Goal: Check status: Check status

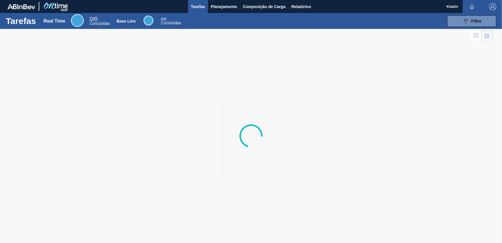
click at [439, 73] on div at bounding box center [251, 136] width 502 height 214
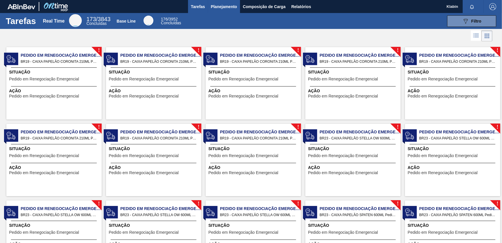
click at [225, 6] on span "Planejamento" at bounding box center [224, 6] width 26 height 7
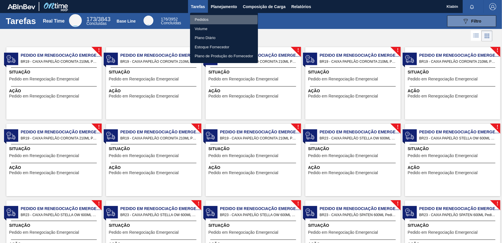
click at [206, 19] on li "Pedidos" at bounding box center [224, 19] width 68 height 9
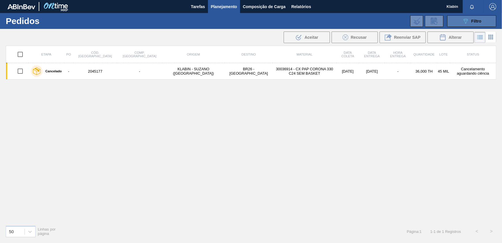
click at [469, 24] on icon "089F7B8B-B2A5-4AFE-B5C0-19BA573D28AC" at bounding box center [465, 21] width 7 height 7
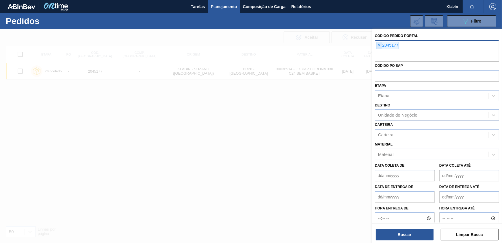
click at [377, 44] on span "×" at bounding box center [379, 45] width 5 height 7
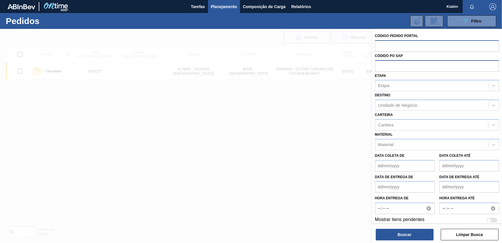
click at [388, 64] on input "text" at bounding box center [437, 65] width 124 height 11
type input "7"
type input "5800375008"
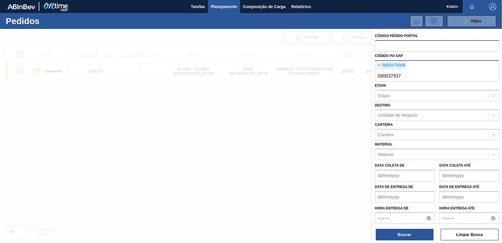
type input "5800379371"
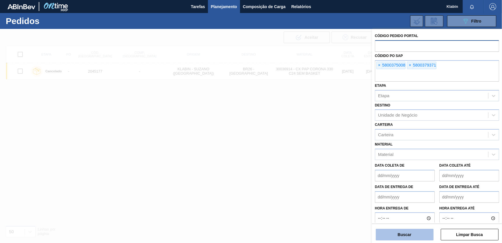
click at [422, 232] on button "Buscar" at bounding box center [405, 235] width 58 height 12
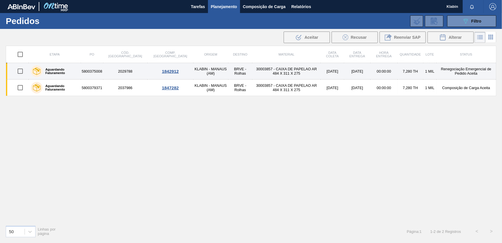
click at [103, 73] on td "5800375008" at bounding box center [92, 71] width 22 height 16
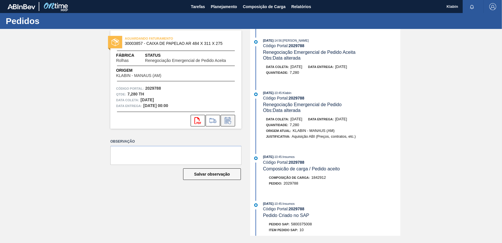
click at [228, 118] on icon at bounding box center [228, 120] width 6 height 7
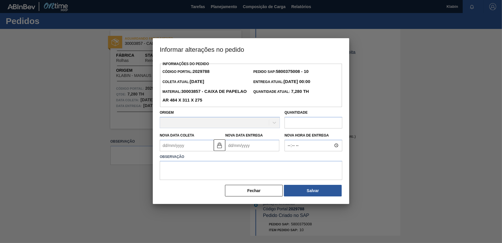
click at [244, 144] on Entrega2029788 "Nova Data Entrega" at bounding box center [252, 146] width 54 height 12
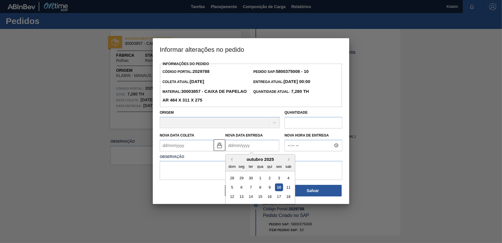
type Entrega2029788 "2"
type Coleta2029788 "[DATE]"
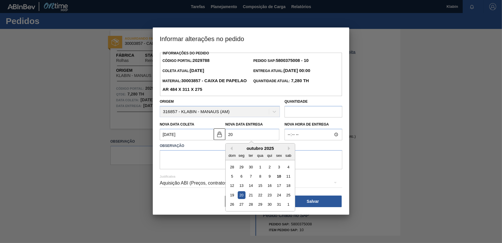
click at [243, 195] on div "20" at bounding box center [242, 195] width 8 height 8
type Entrega2029788 "[DATE]"
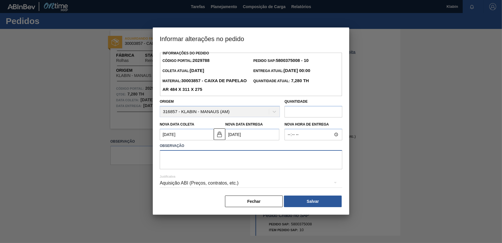
click at [244, 166] on textarea at bounding box center [251, 159] width 183 height 19
type textarea "Troca pela PO 5800379360"
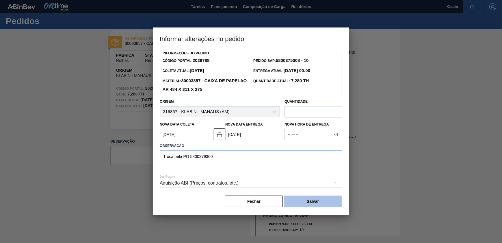
click at [307, 201] on button "Salvar" at bounding box center [313, 201] width 58 height 12
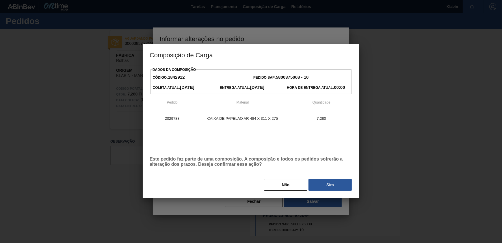
click at [318, 182] on button "Sim" at bounding box center [330, 185] width 43 height 12
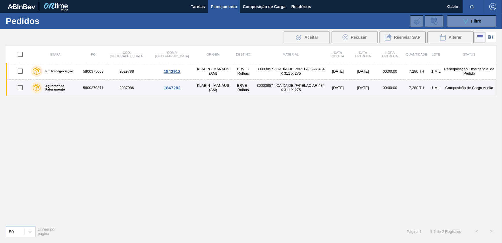
click at [104, 89] on td "5800379371" at bounding box center [93, 87] width 22 height 16
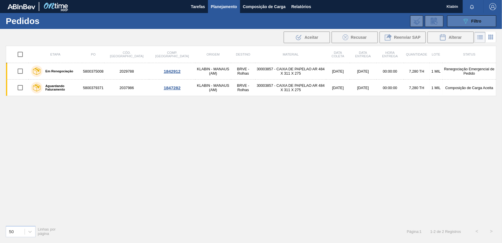
click at [461, 18] on button "089F7B8B-B2A5-4AFE-B5C0-19BA573D28AC Filtro" at bounding box center [471, 21] width 49 height 12
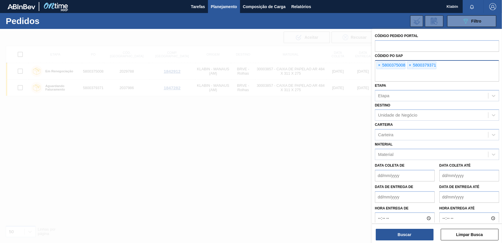
click at [398, 72] on input "text" at bounding box center [437, 76] width 124 height 11
type input "5800379360"
click at [416, 232] on button "Buscar" at bounding box center [405, 235] width 58 height 12
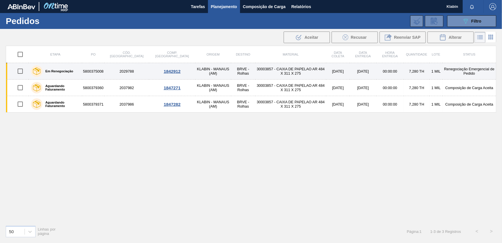
click at [291, 73] on td "30003857 - CAIXA DE PAPELAO AR 484 X 311 X 275" at bounding box center [290, 71] width 71 height 16
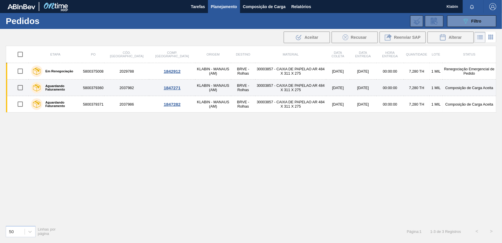
click at [75, 86] on label "Aguardando Faturamento" at bounding box center [60, 87] width 37 height 7
